Goal: Transaction & Acquisition: Obtain resource

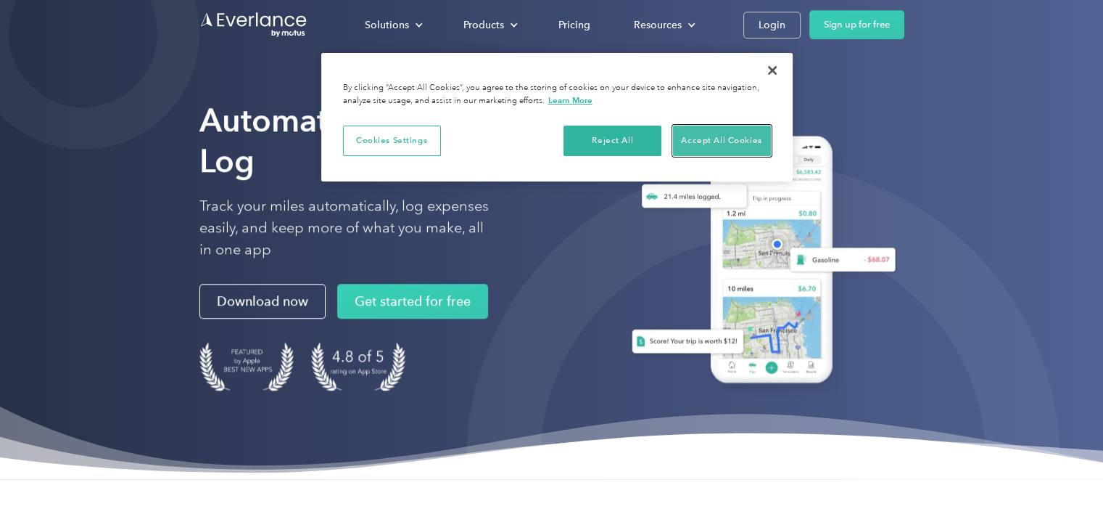
click at [732, 134] on button "Accept All Cookies" at bounding box center [722, 141] width 98 height 30
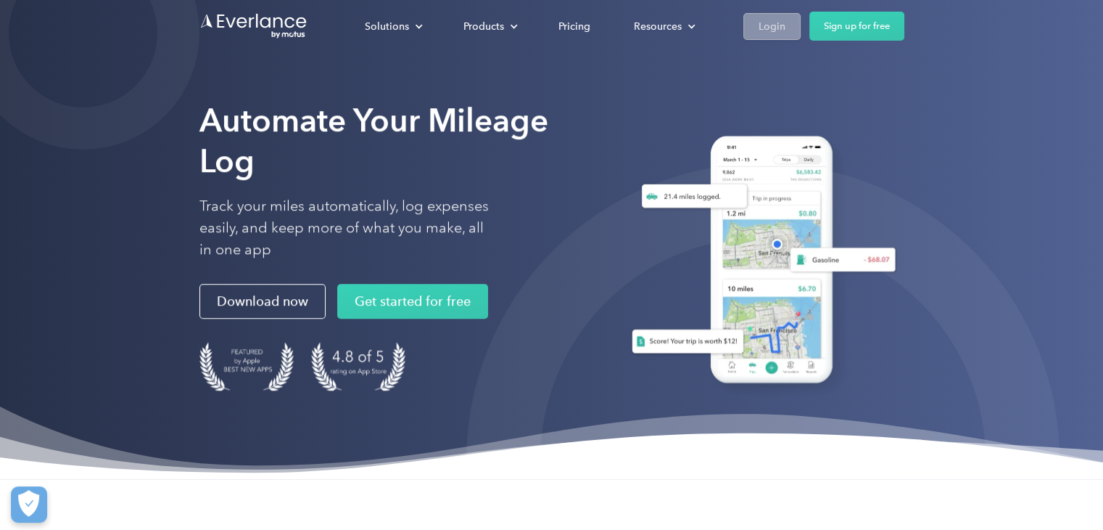
click at [754, 29] on link "Login" at bounding box center [772, 26] width 57 height 27
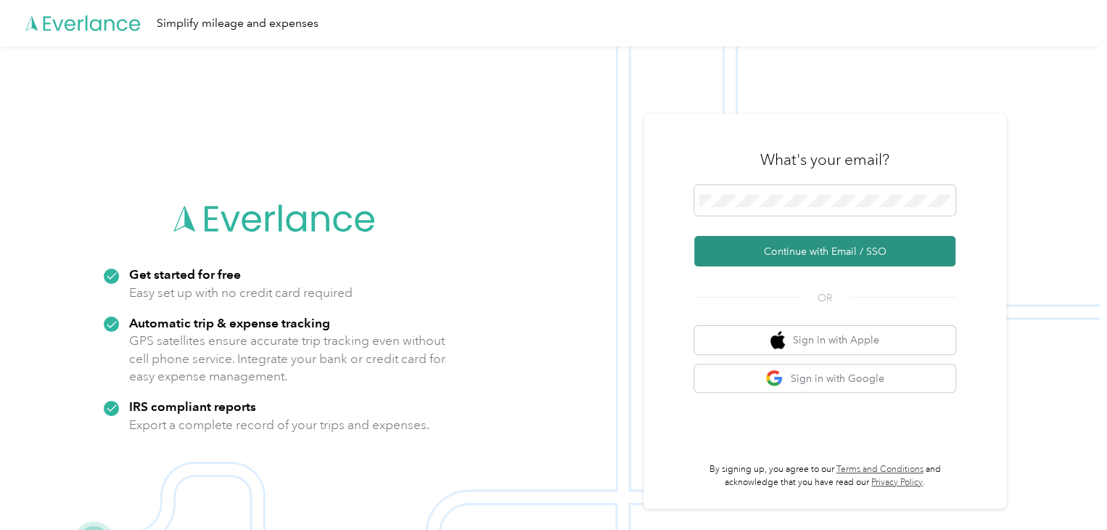
click at [855, 244] on button "Continue with Email / SSO" at bounding box center [824, 251] width 261 height 30
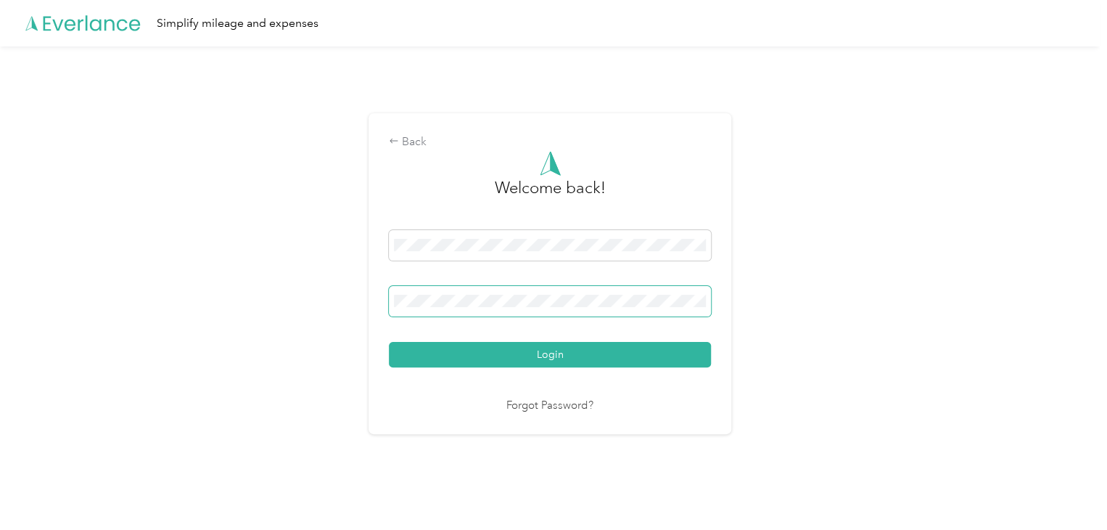
click at [389, 342] on button "Login" at bounding box center [550, 354] width 322 height 25
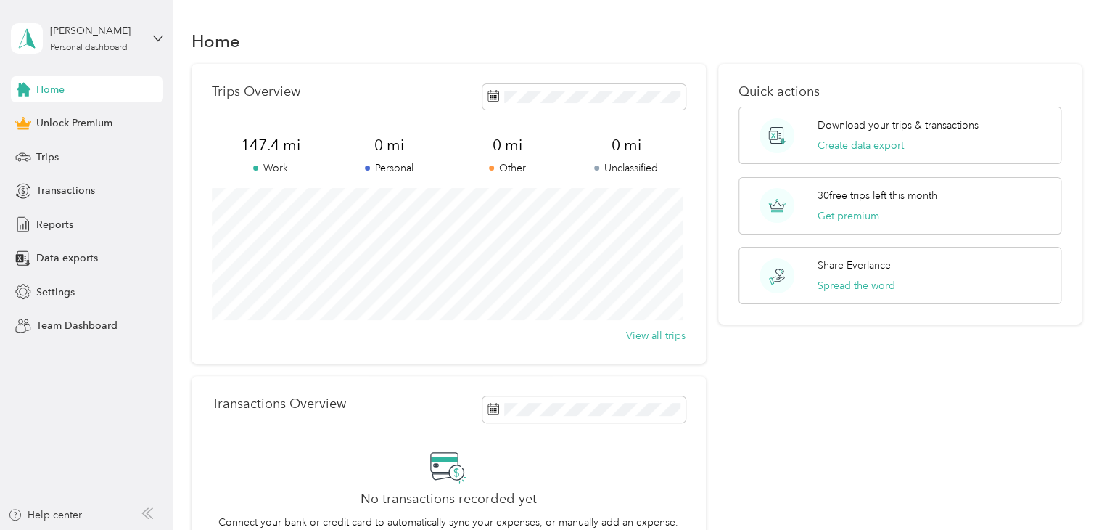
click at [433, 146] on span "0 mi" at bounding box center [389, 145] width 118 height 20
click at [69, 231] on span "Reports" at bounding box center [54, 224] width 37 height 15
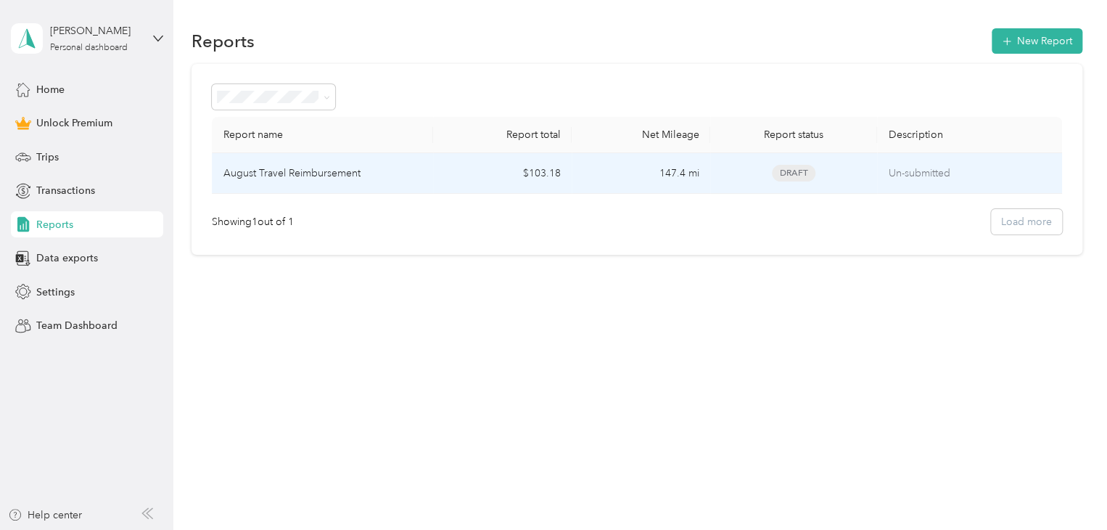
click at [653, 171] on td "147.4 mi" at bounding box center [641, 173] width 139 height 41
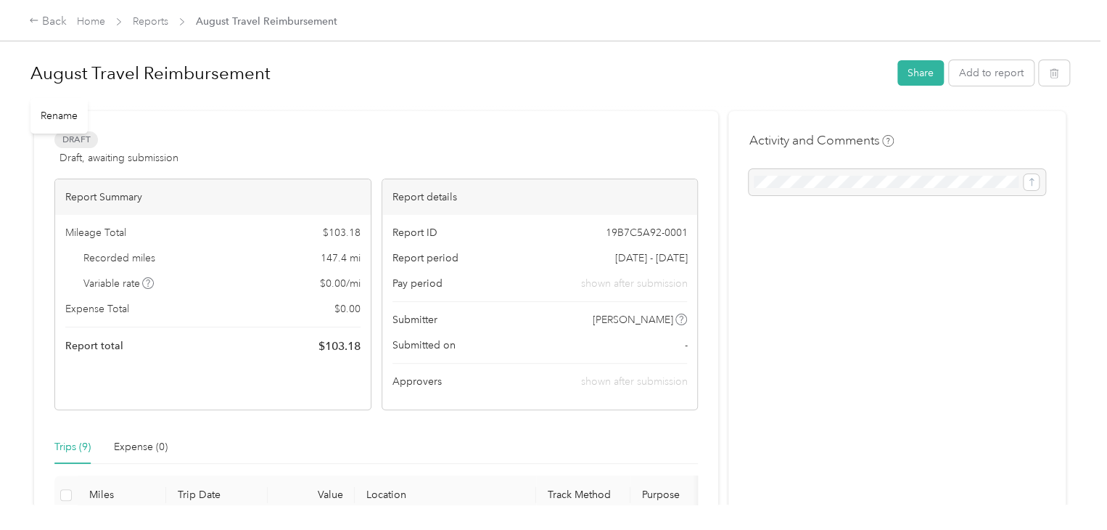
click at [679, 56] on h1 "August Travel Reimbursement" at bounding box center [458, 73] width 857 height 35
click at [923, 66] on button "Share" at bounding box center [920, 72] width 46 height 25
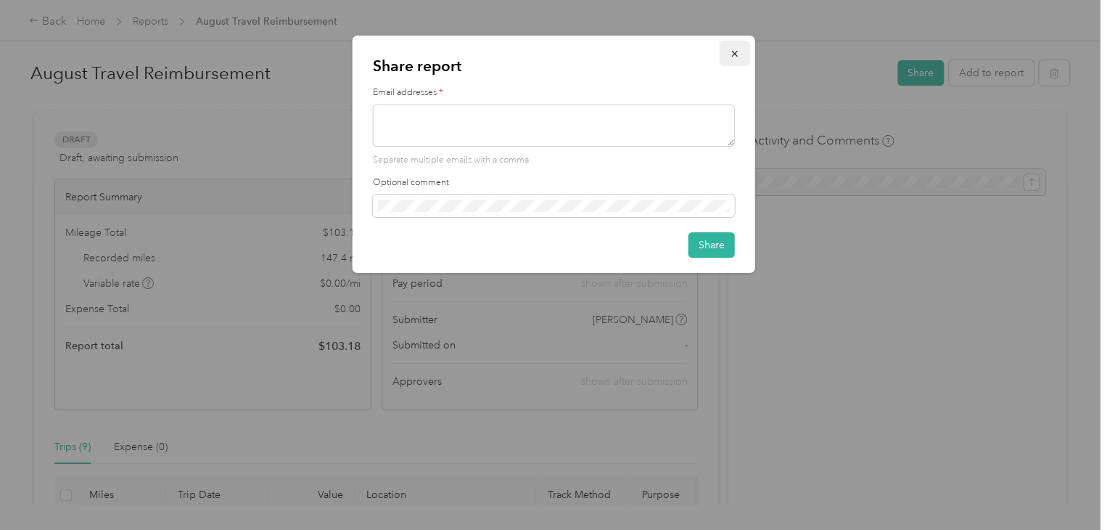
click at [737, 54] on icon "button" at bounding box center [735, 54] width 10 height 10
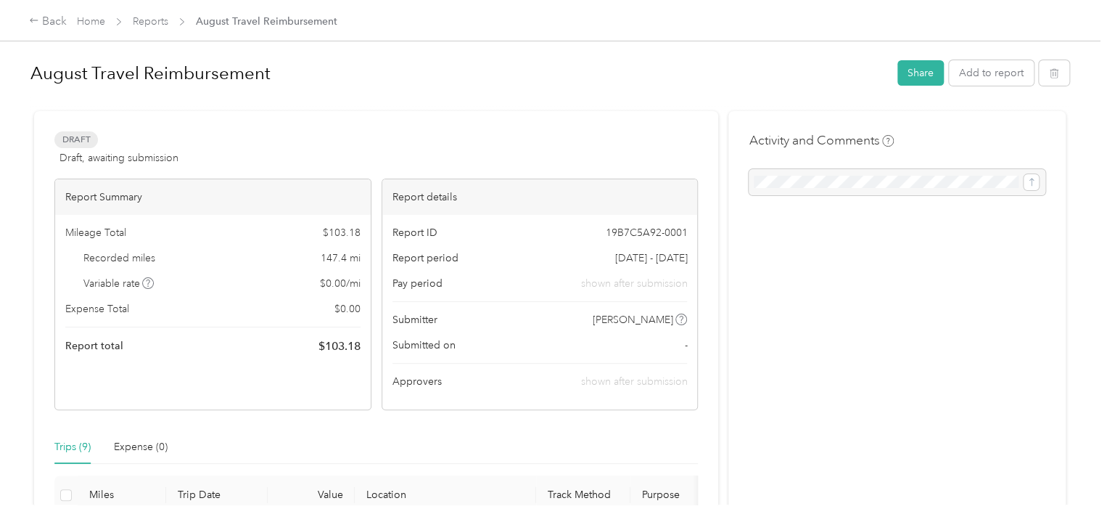
click at [432, 97] on div at bounding box center [549, 104] width 1039 height 15
click at [867, 195] on div at bounding box center [897, 182] width 297 height 26
click at [863, 181] on div at bounding box center [897, 182] width 297 height 26
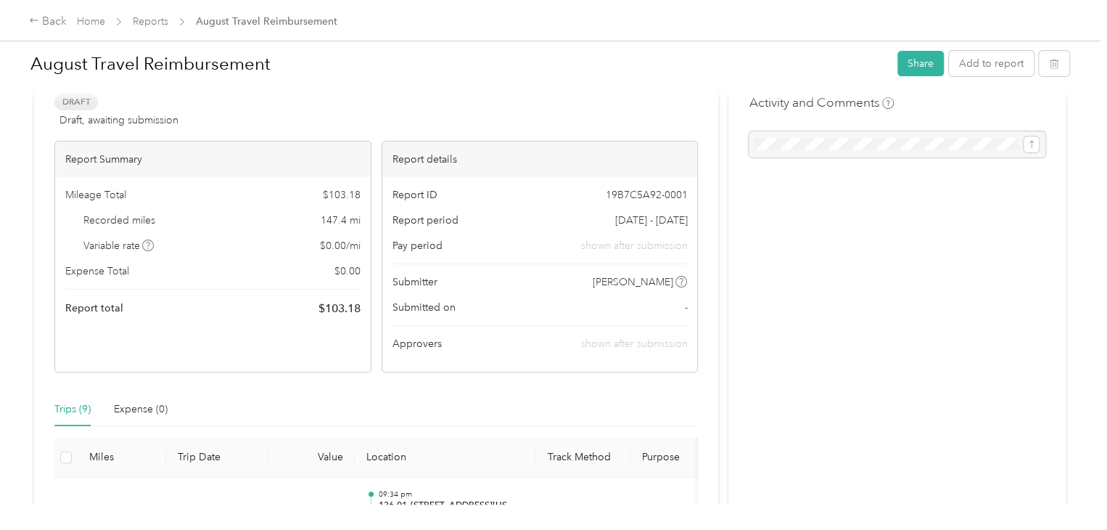
scroll to position [73, 0]
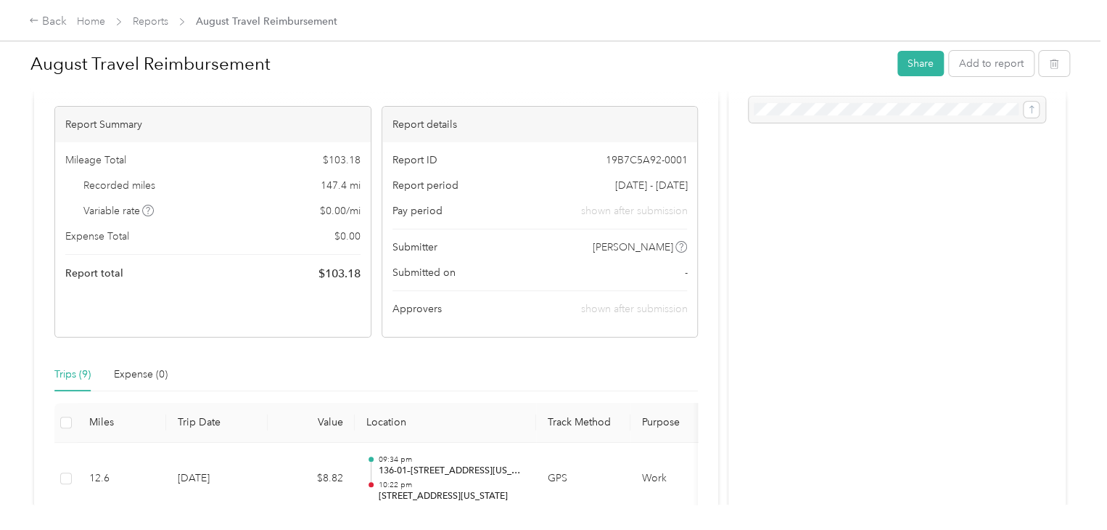
click at [848, 115] on div at bounding box center [897, 109] width 297 height 26
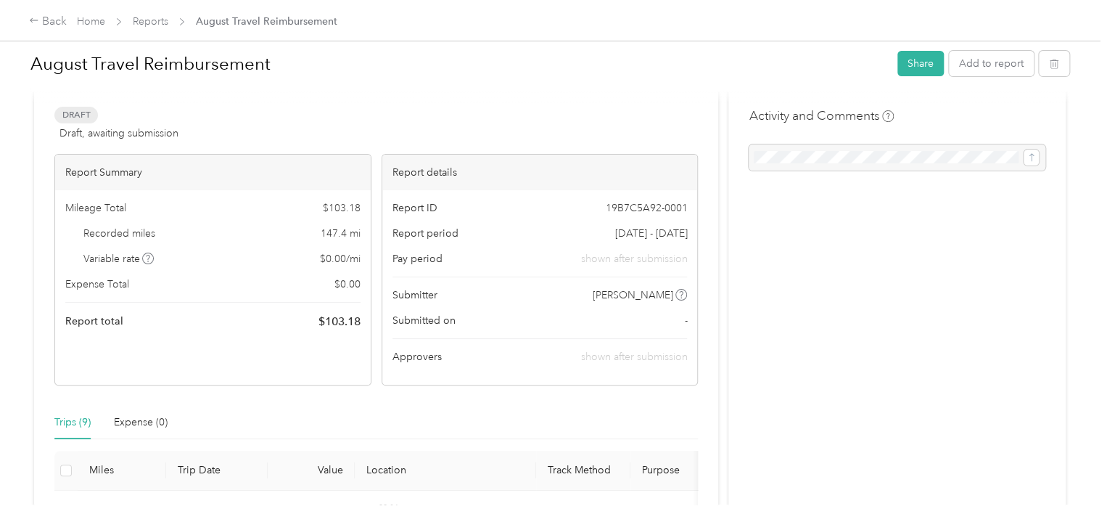
scroll to position [0, 0]
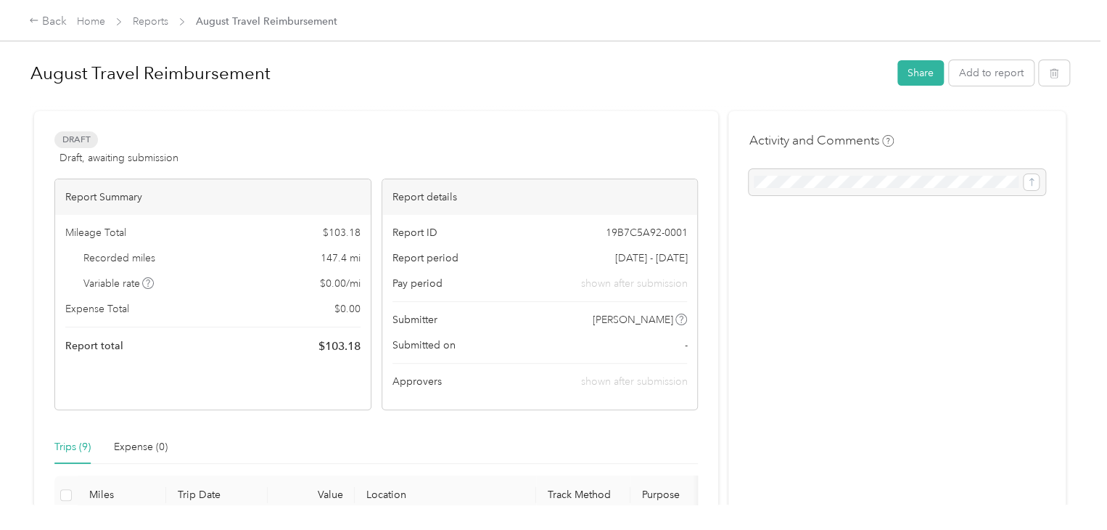
click at [854, 188] on div at bounding box center [897, 182] width 297 height 26
click at [916, 70] on button "Share" at bounding box center [920, 72] width 46 height 25
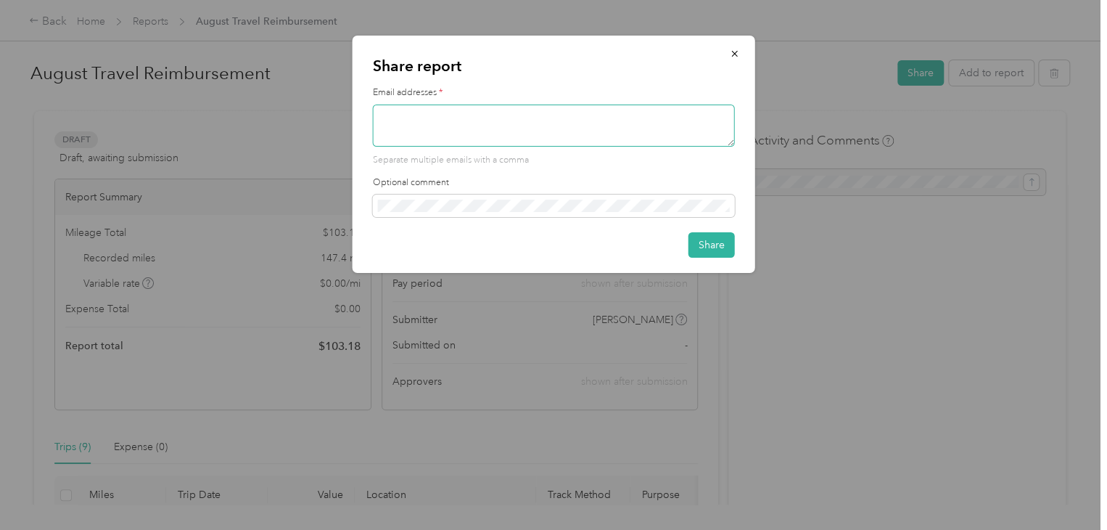
click at [400, 131] on textarea at bounding box center [554, 125] width 362 height 42
type textarea "x"
type textarea "摄"
type textarea "S"
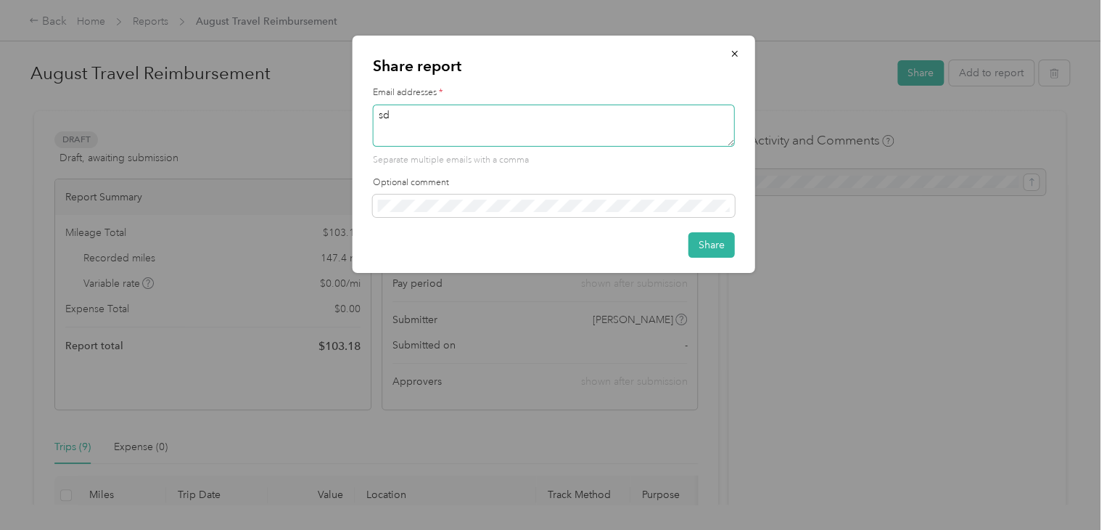
type textarea "s"
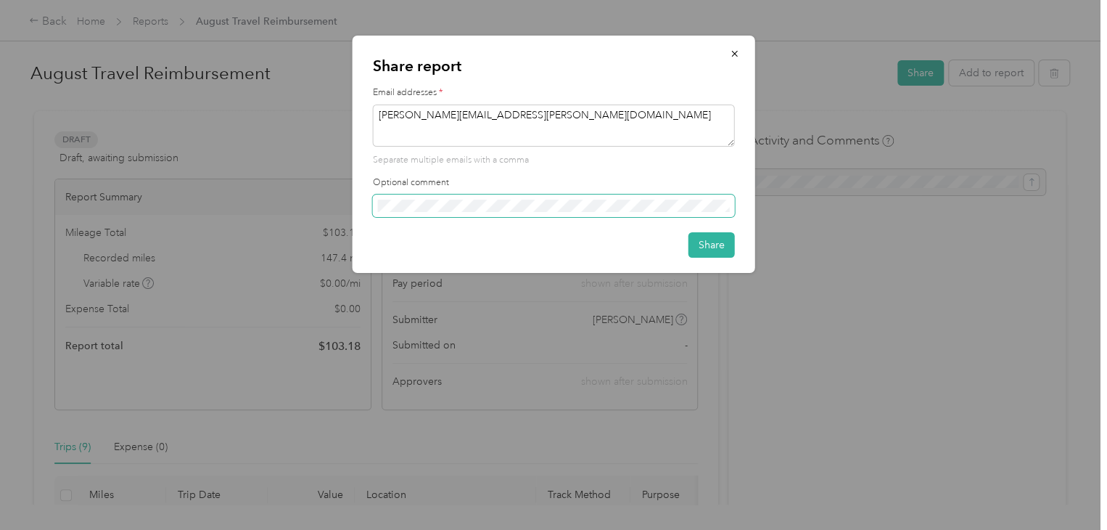
type textarea "sherry.chen@menusifu.com"
click at [480, 194] on span at bounding box center [554, 205] width 362 height 23
click at [734, 241] on button "Share" at bounding box center [711, 244] width 46 height 25
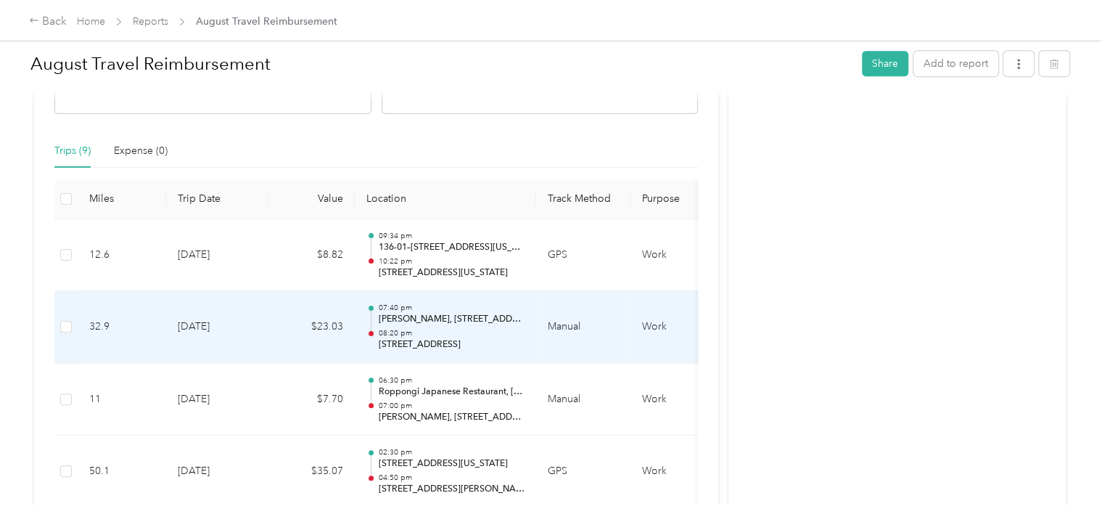
scroll to position [52, 0]
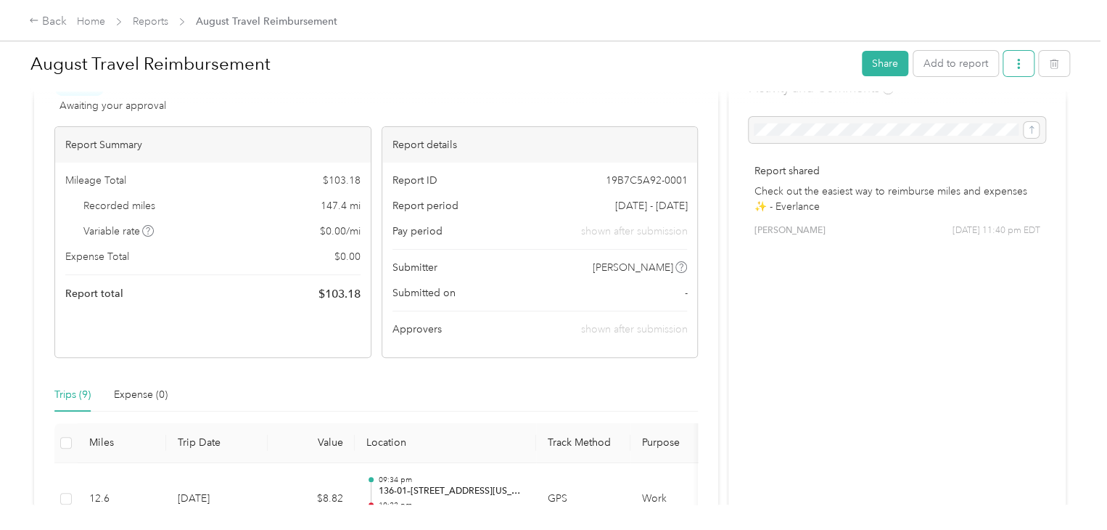
click at [1019, 57] on span "button" at bounding box center [1019, 63] width 10 height 12
click at [998, 118] on div "Download" at bounding box center [977, 116] width 86 height 15
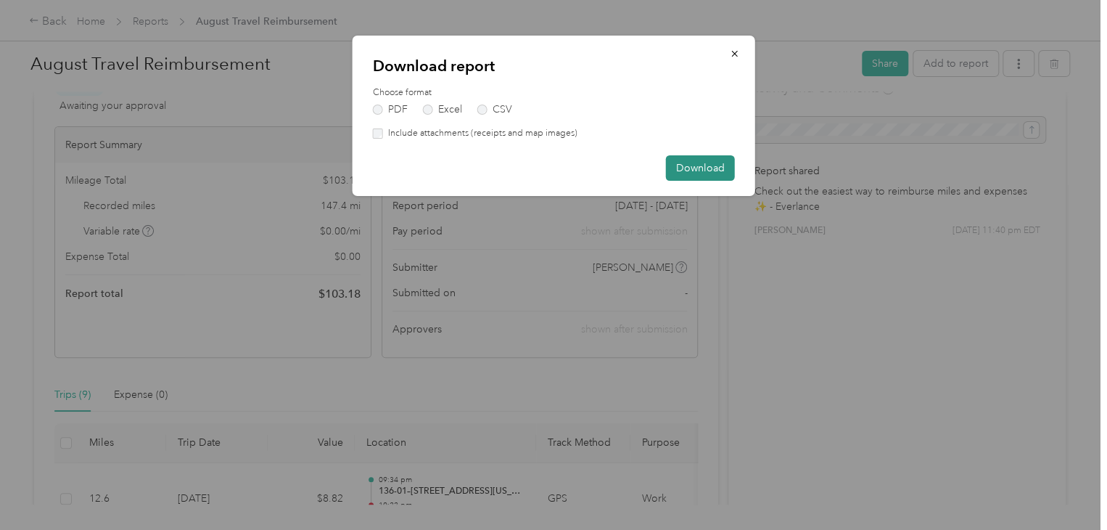
click at [717, 165] on button "Download" at bounding box center [700, 167] width 69 height 25
